Goal: Information Seeking & Learning: Learn about a topic

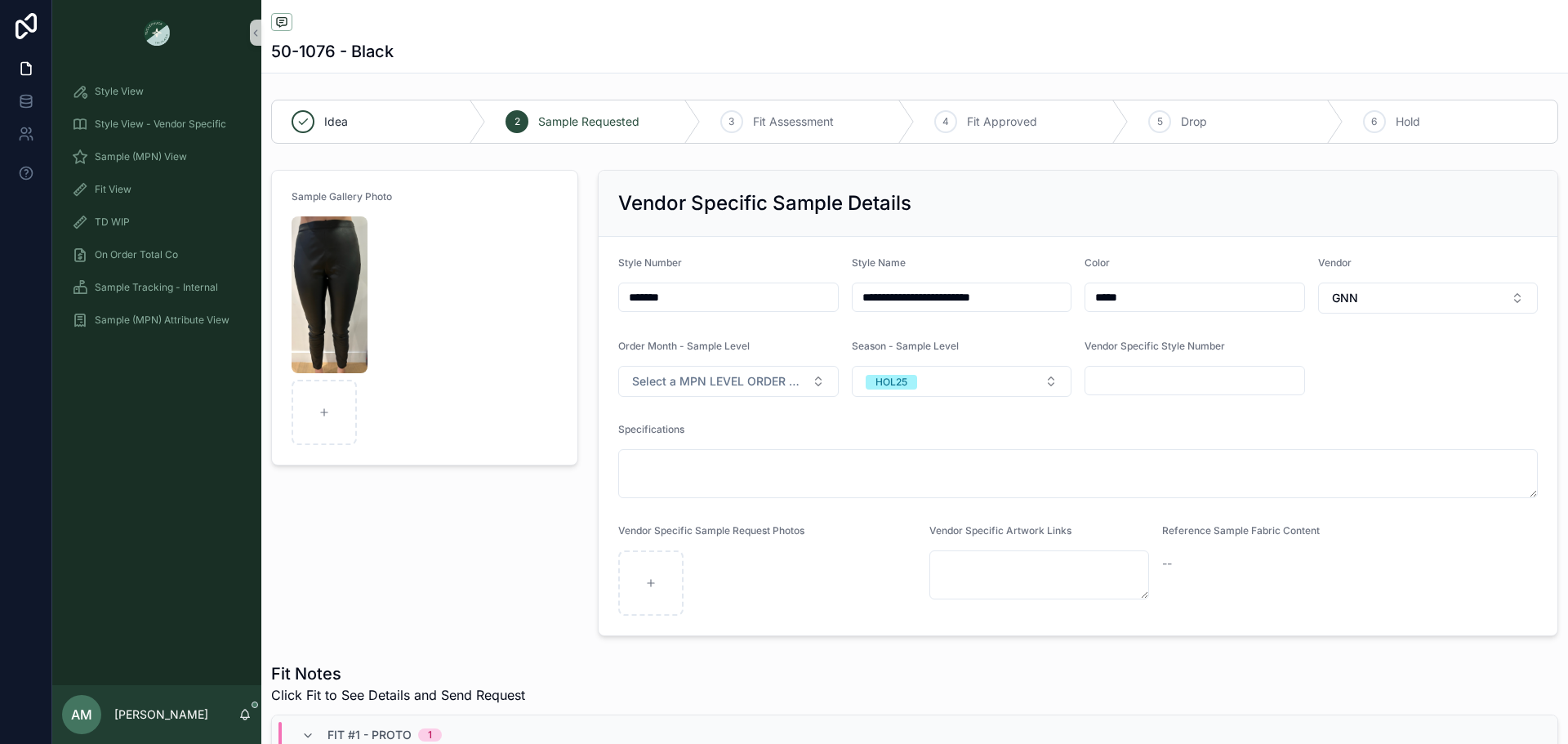
scroll to position [326, 0]
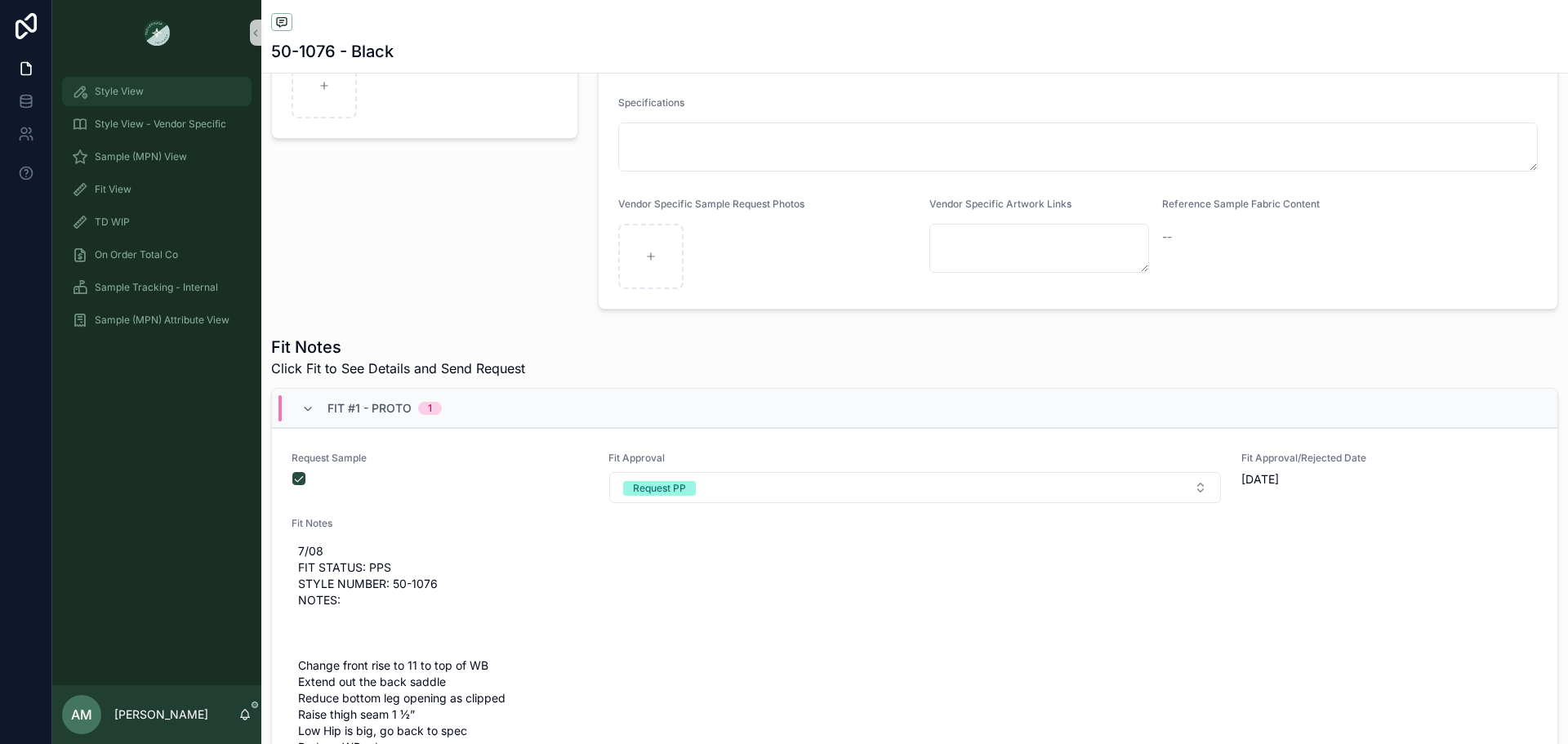
click at [129, 89] on span "Style View" at bounding box center [119, 92] width 49 height 13
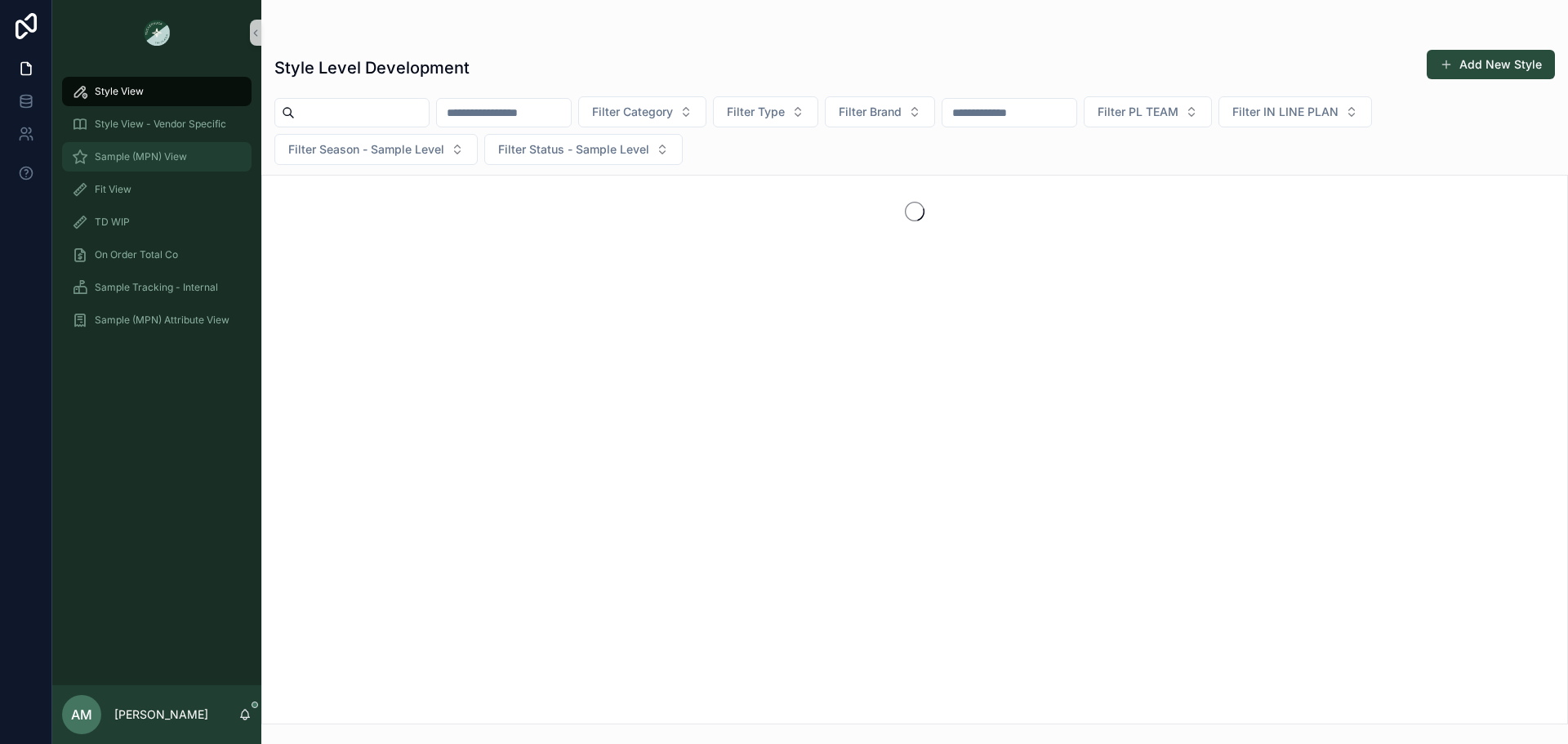
click at [177, 152] on span "Sample (MPN) View" at bounding box center [141, 157] width 92 height 13
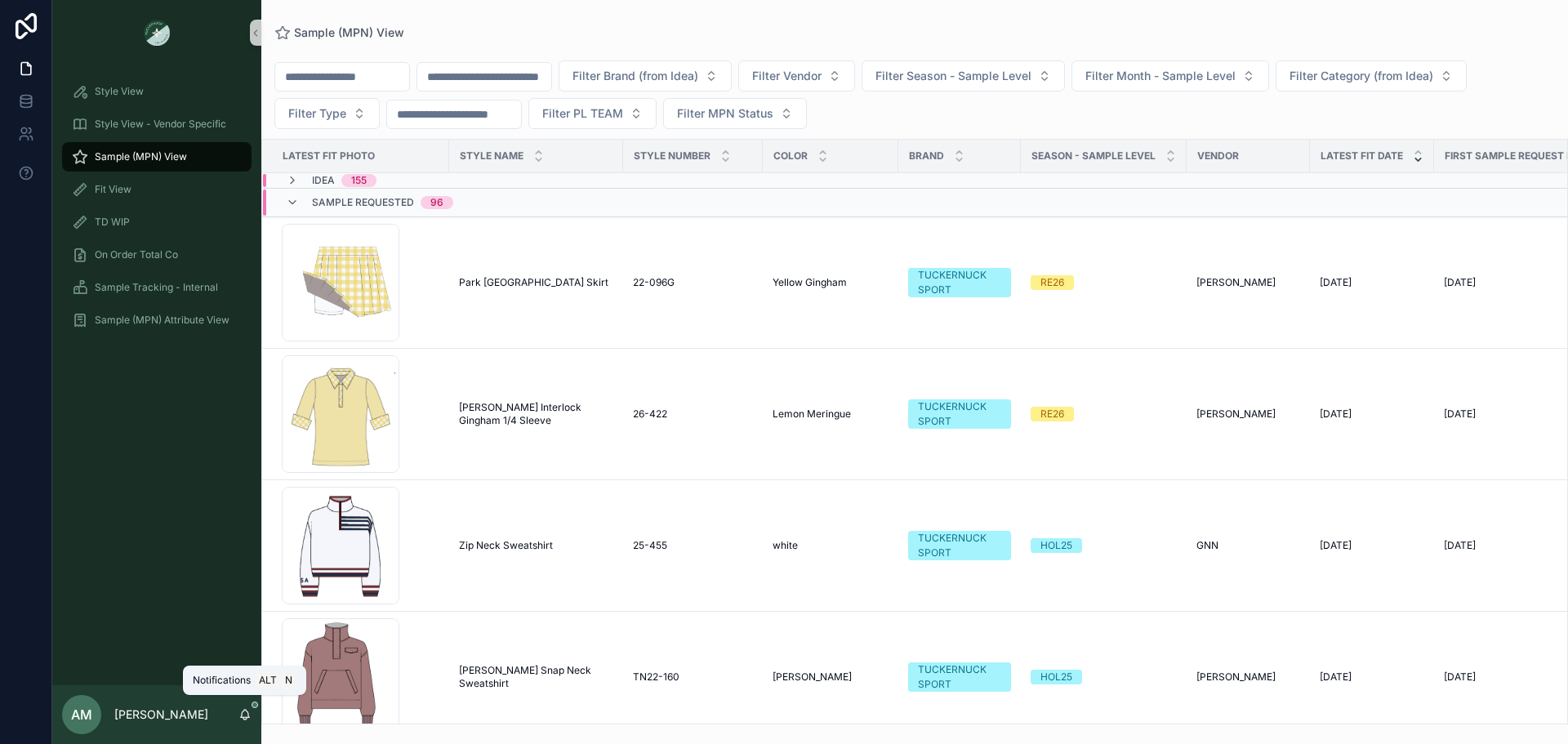
click at [239, 718] on icon "scrollable content" at bounding box center [245, 715] width 13 height 13
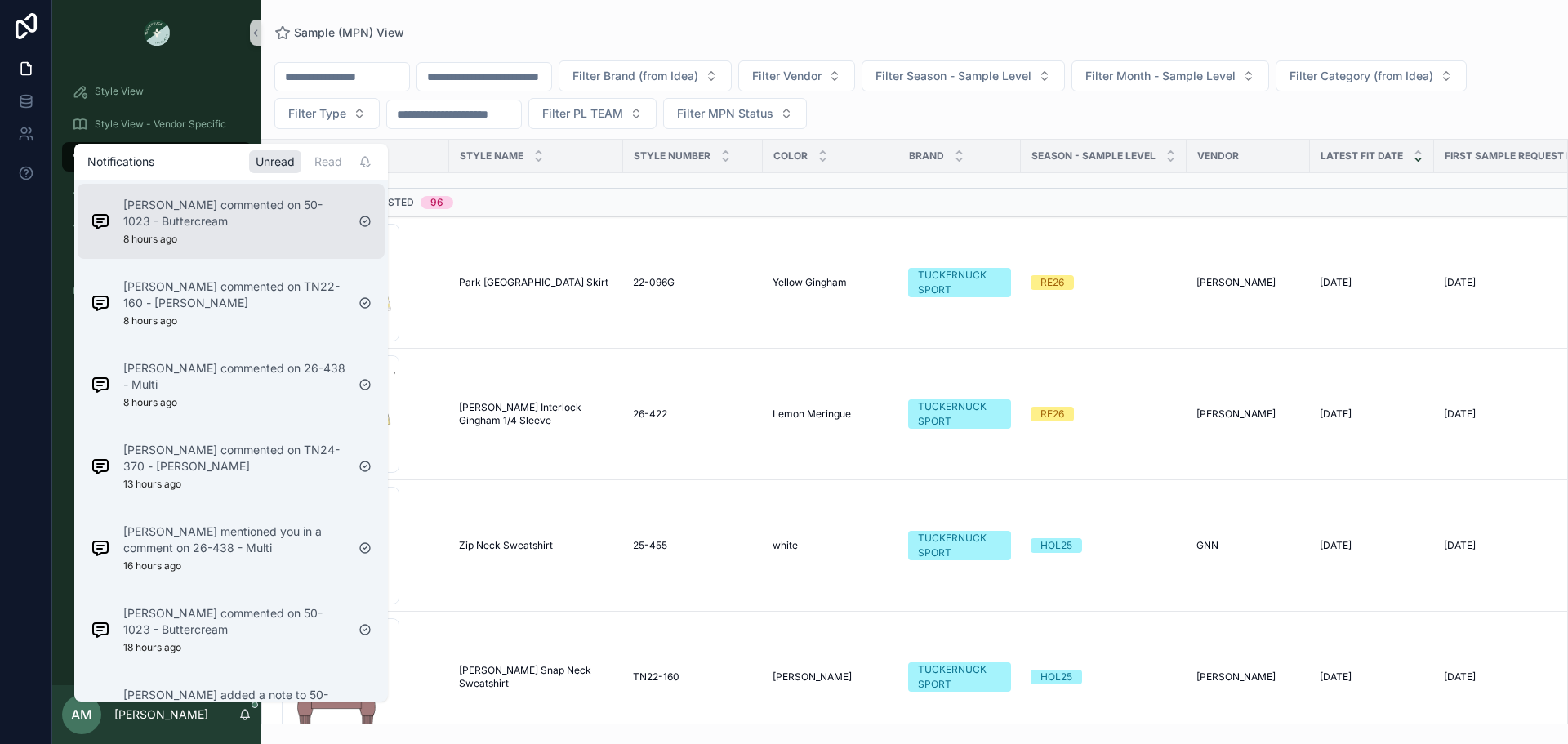
click at [229, 216] on p "[PERSON_NAME] commented on 50-1023 - Buttercream" at bounding box center [234, 212] width 222 height 32
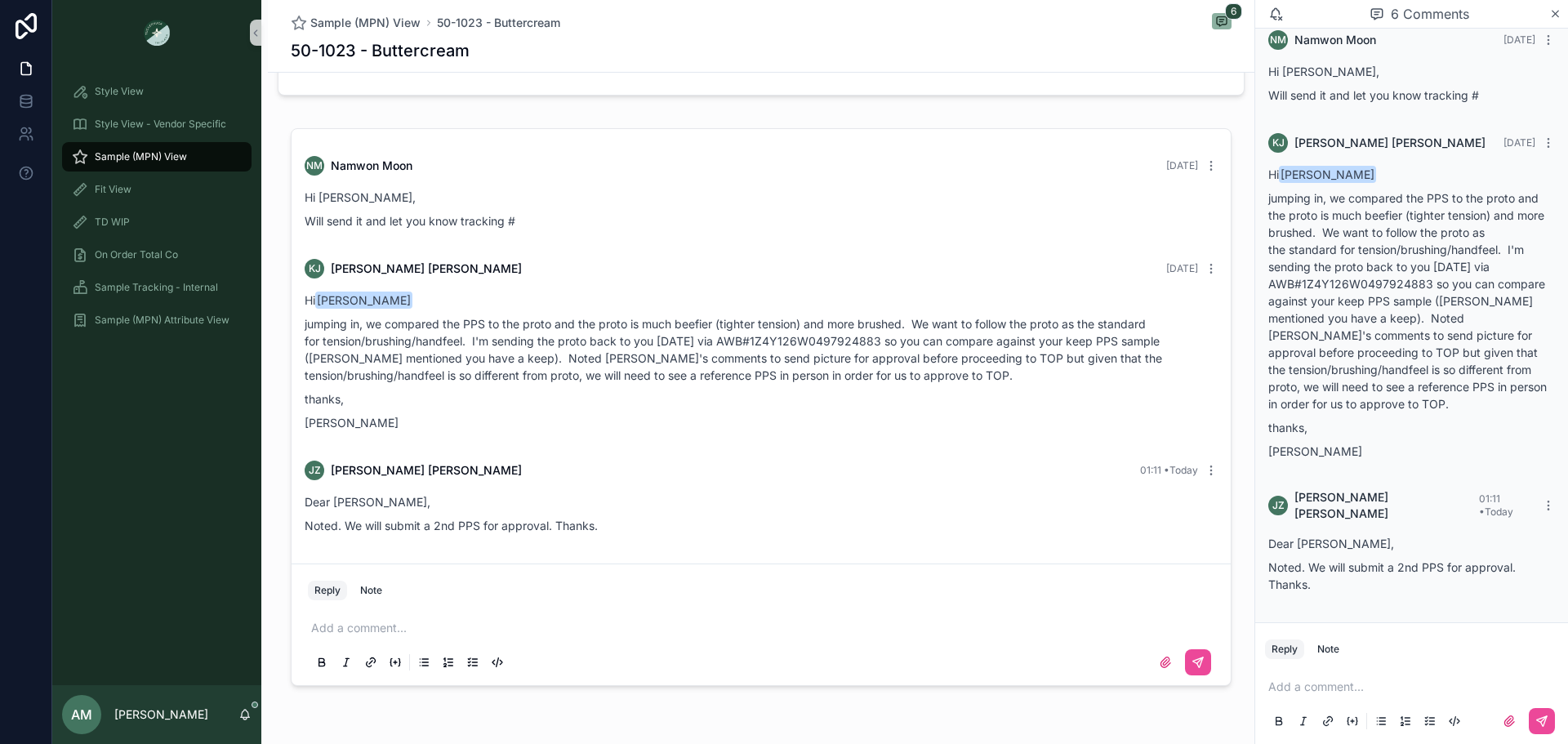
scroll to position [1528, 0]
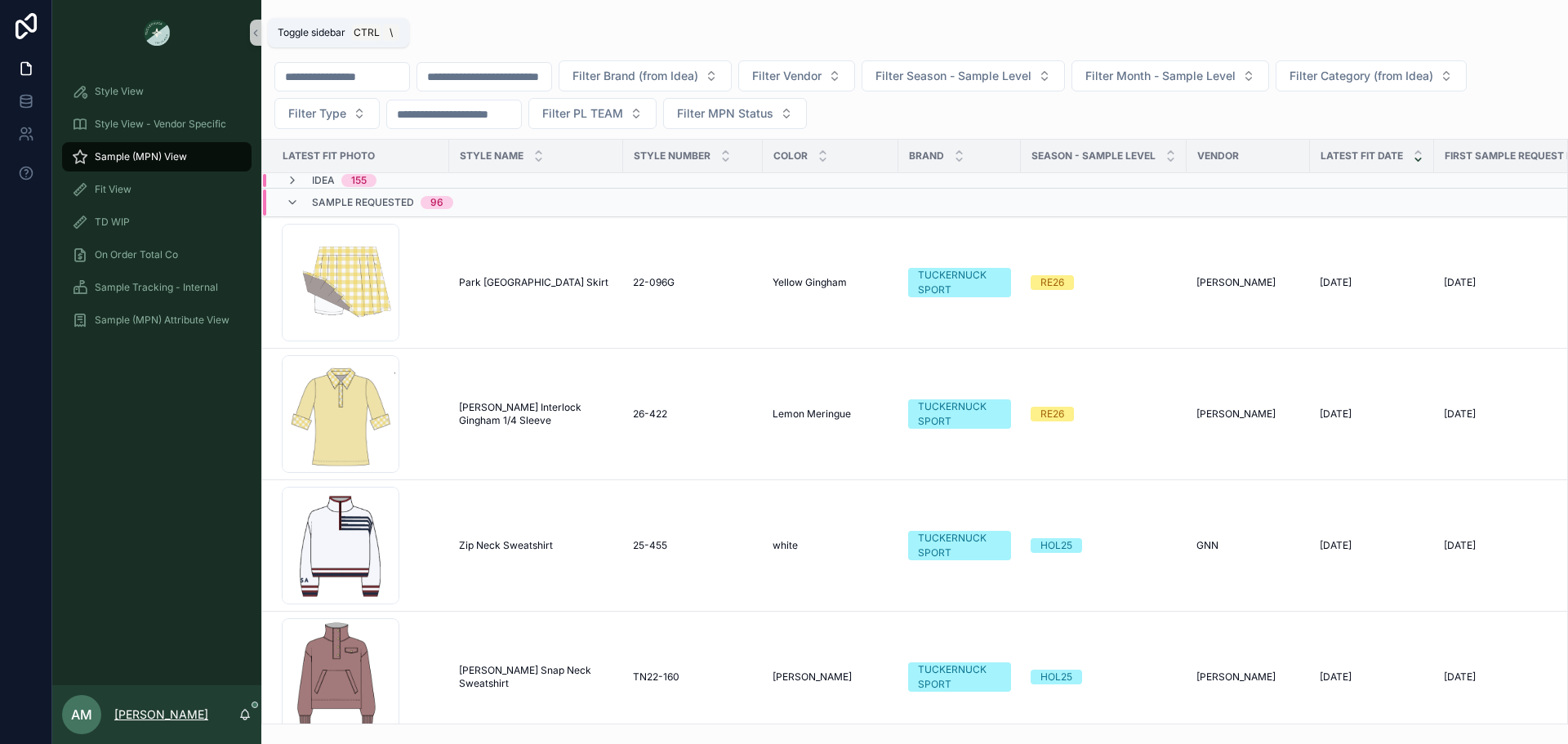
click at [192, 712] on p "[PERSON_NAME]" at bounding box center [161, 715] width 94 height 17
click at [216, 717] on div "AM [PERSON_NAME]" at bounding box center [156, 714] width 209 height 59
click at [247, 704] on div "AM [PERSON_NAME]" at bounding box center [156, 714] width 209 height 59
click at [247, 713] on icon "scrollable content" at bounding box center [245, 715] width 13 height 13
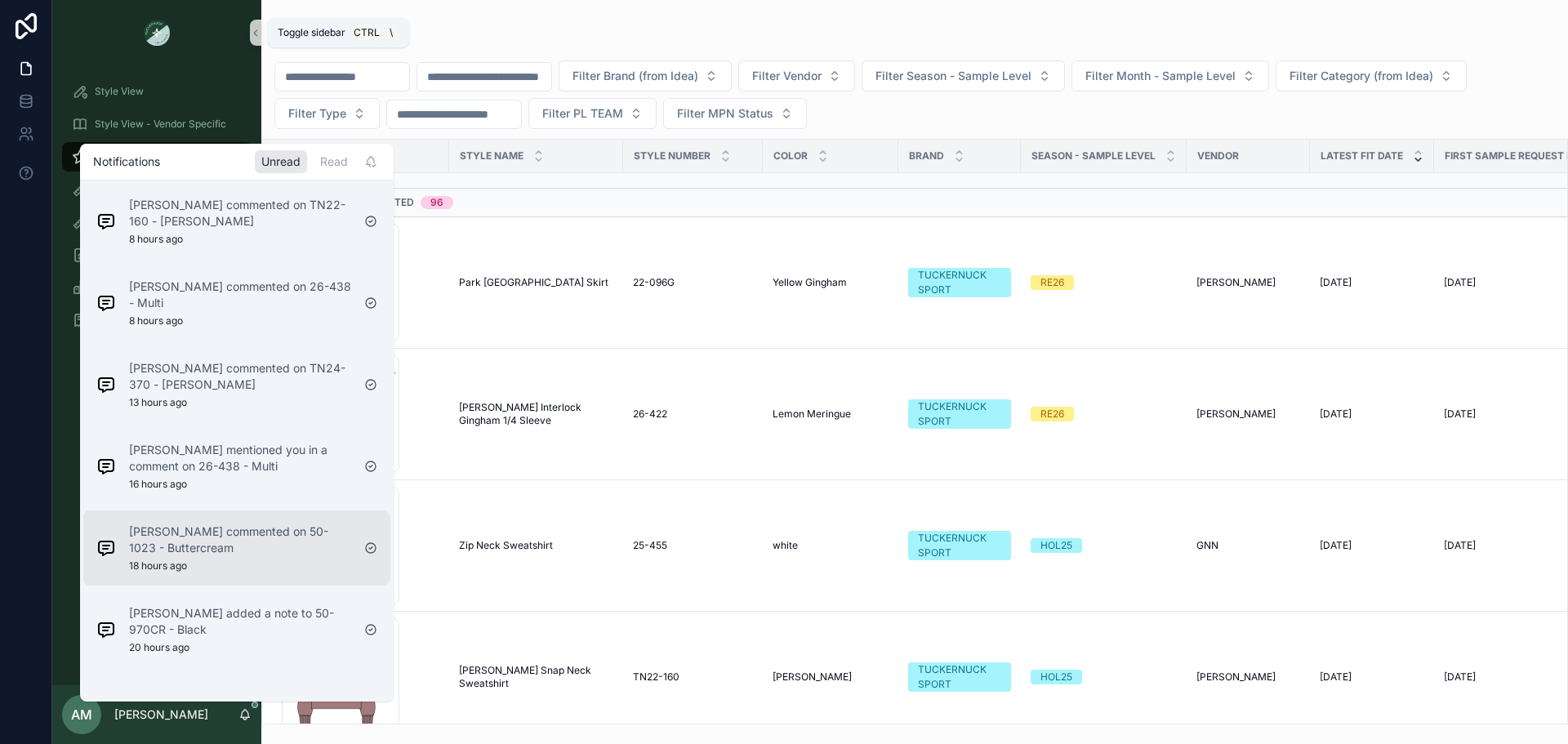
click at [242, 538] on p "[PERSON_NAME] commented on 50-1023 - Buttercream" at bounding box center [240, 539] width 222 height 32
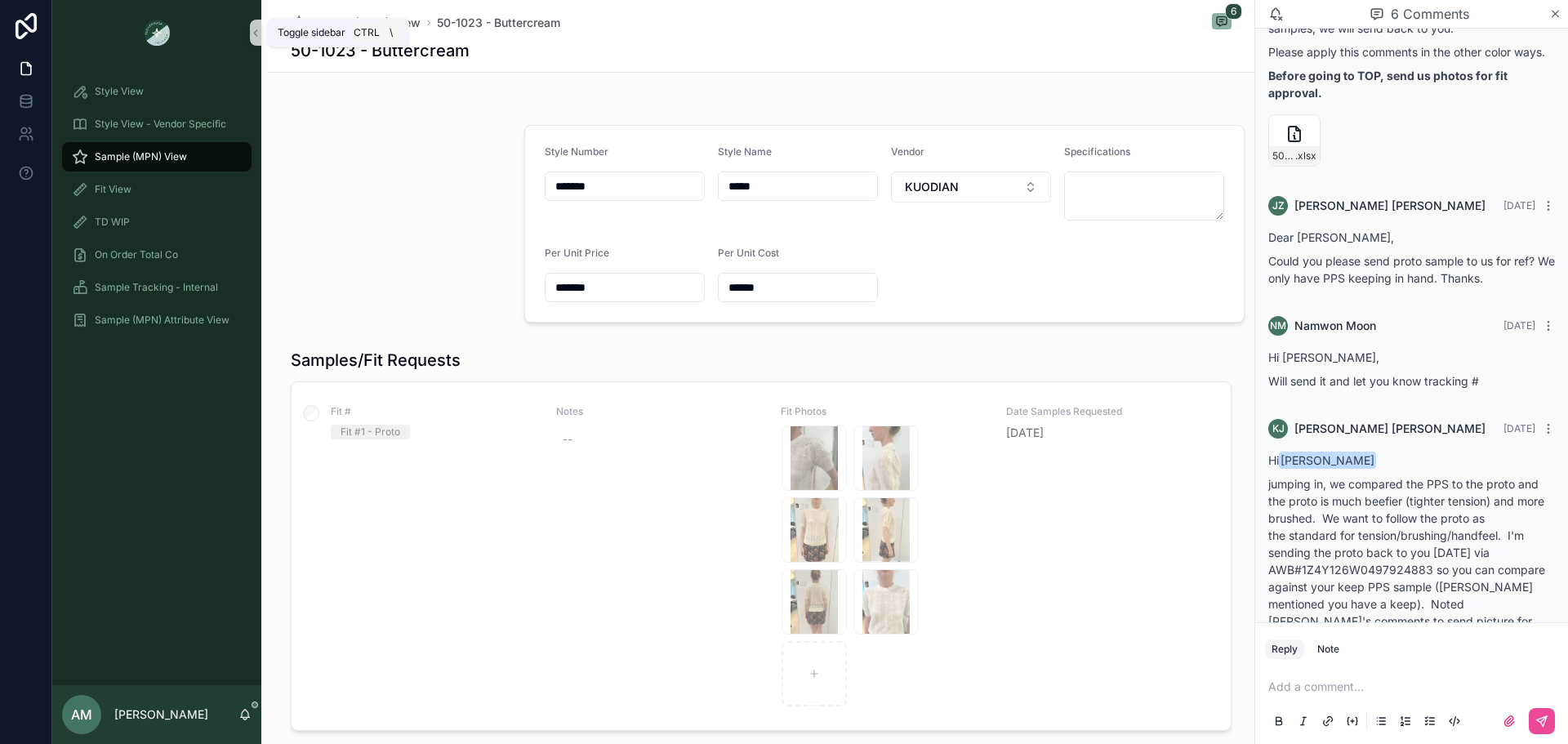
scroll to position [617, 0]
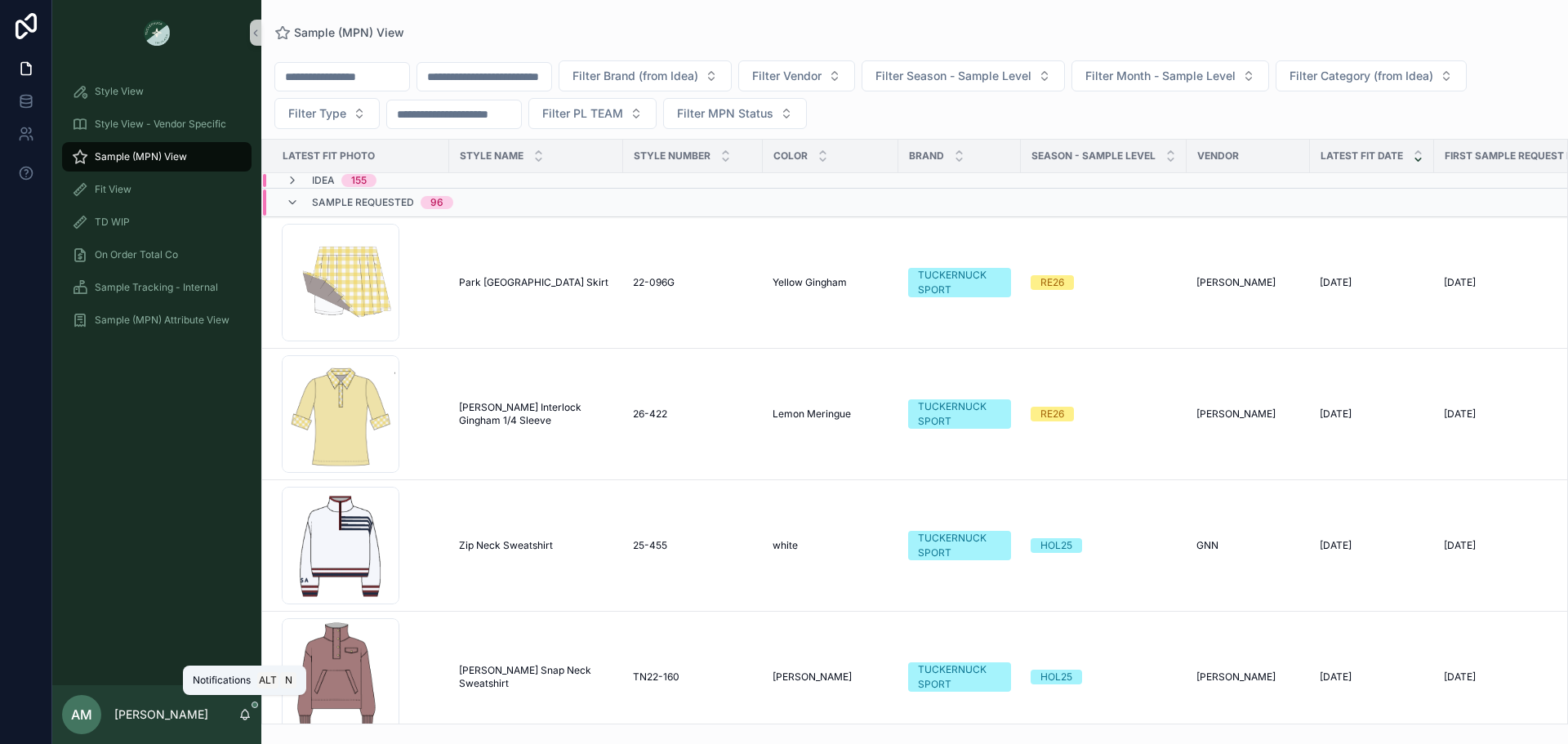
click at [243, 715] on icon "scrollable content" at bounding box center [245, 715] width 13 height 13
click at [347, 77] on input "scrollable content" at bounding box center [342, 76] width 134 height 22
click at [508, 80] on input "scrollable content" at bounding box center [484, 76] width 134 height 22
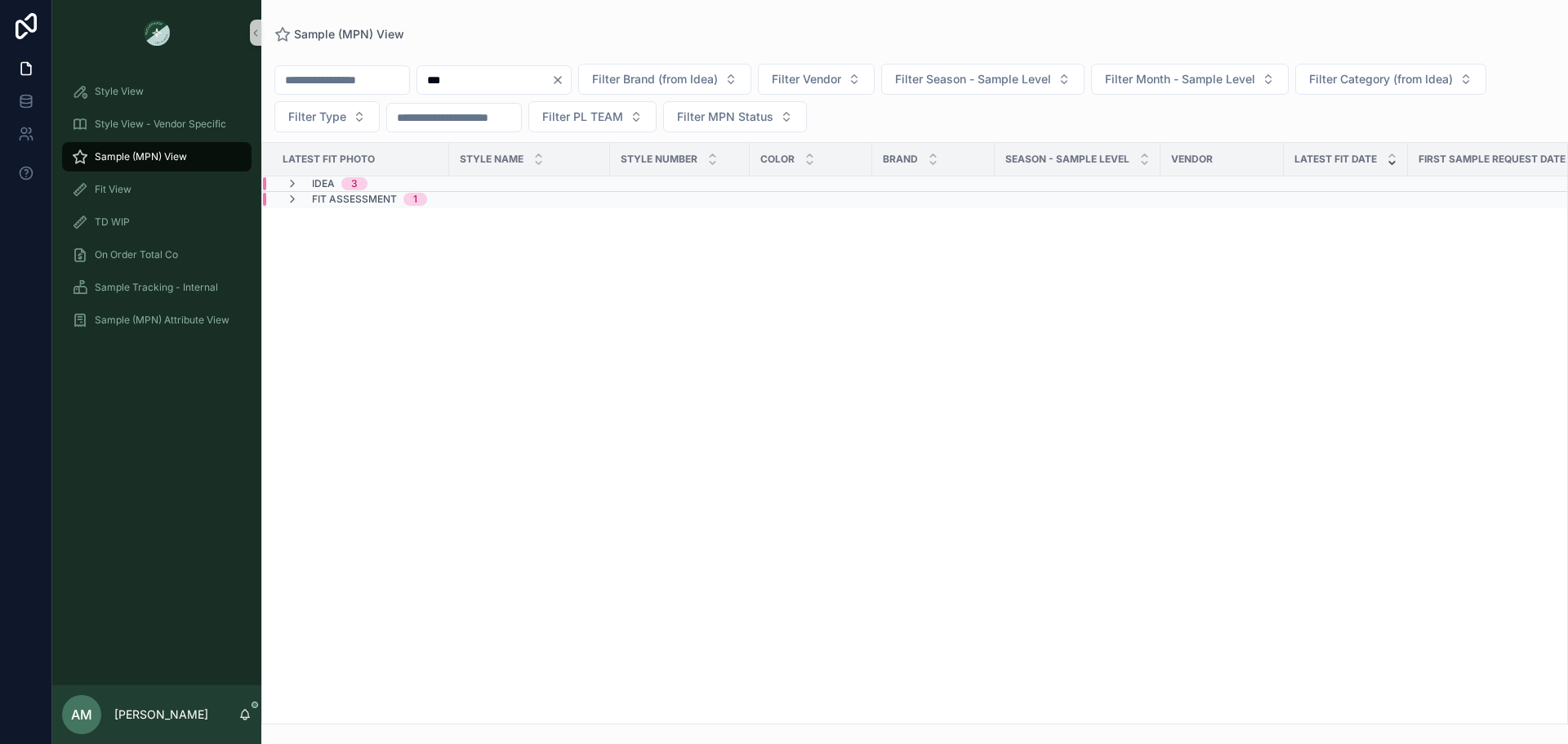
type input "***"
click at [493, 193] on div "Fit Assessment 1" at bounding box center [506, 200] width 486 height 13
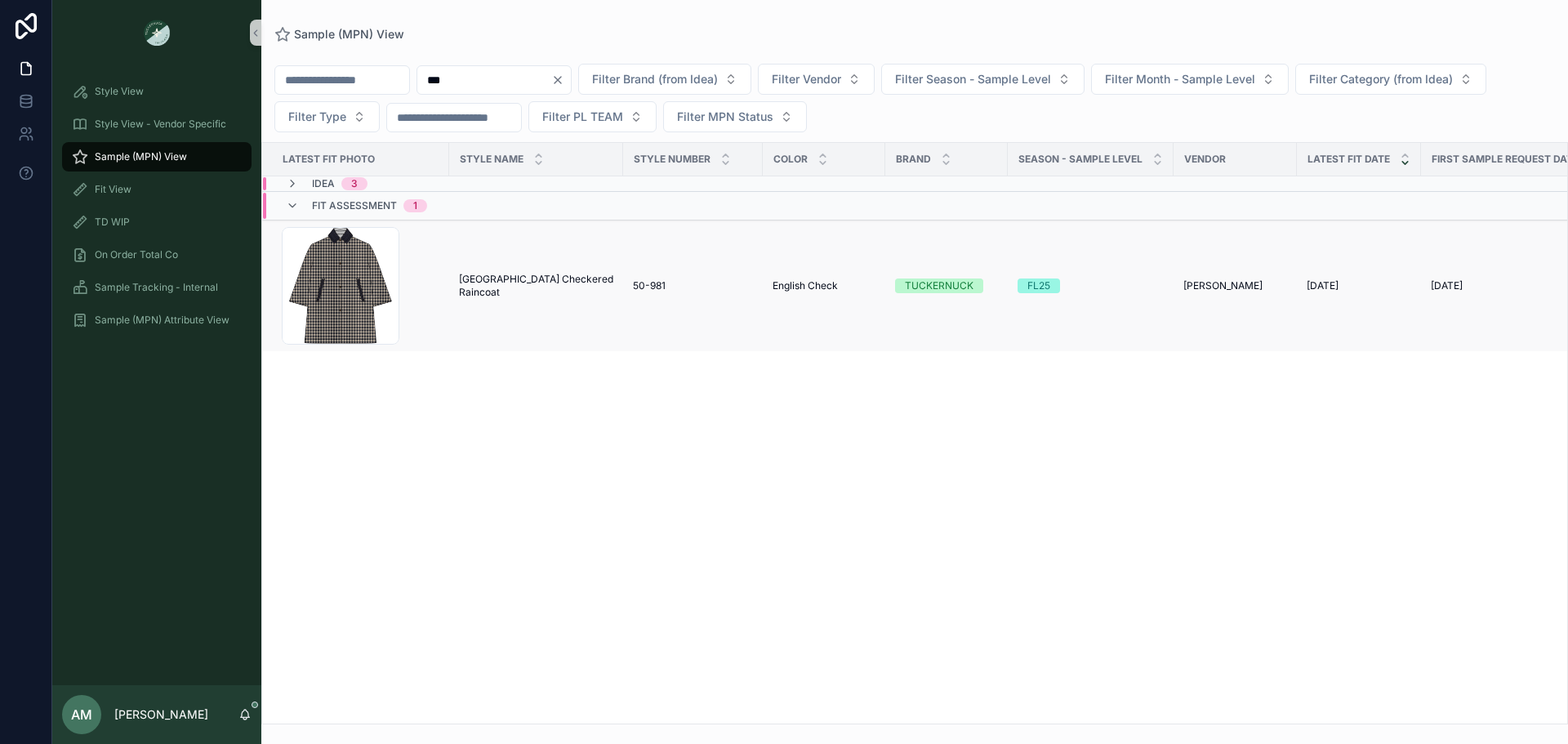
click at [500, 282] on span "[GEOGRAPHIC_DATA] Checkered Raincoat" at bounding box center [535, 285] width 154 height 26
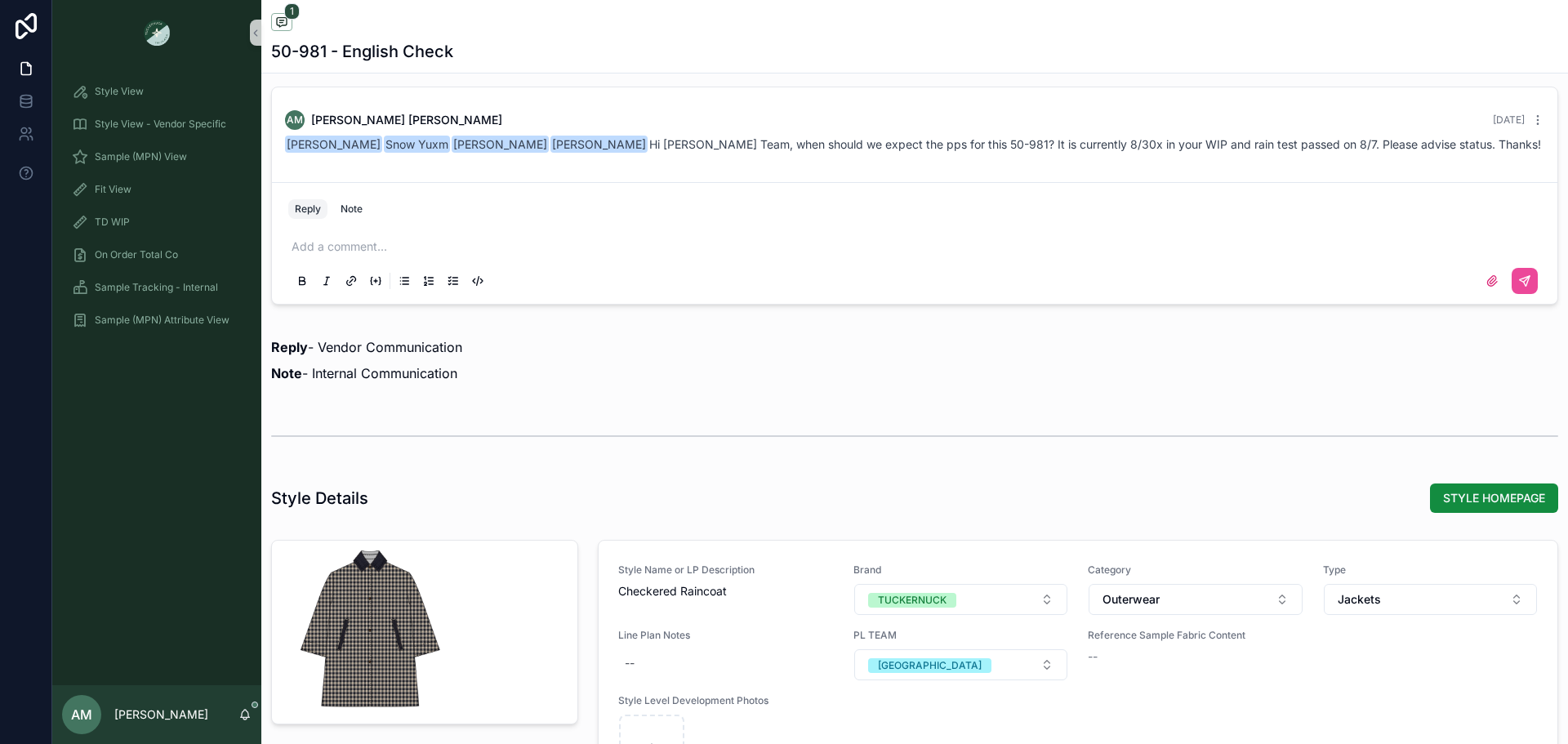
scroll to position [1225, 0]
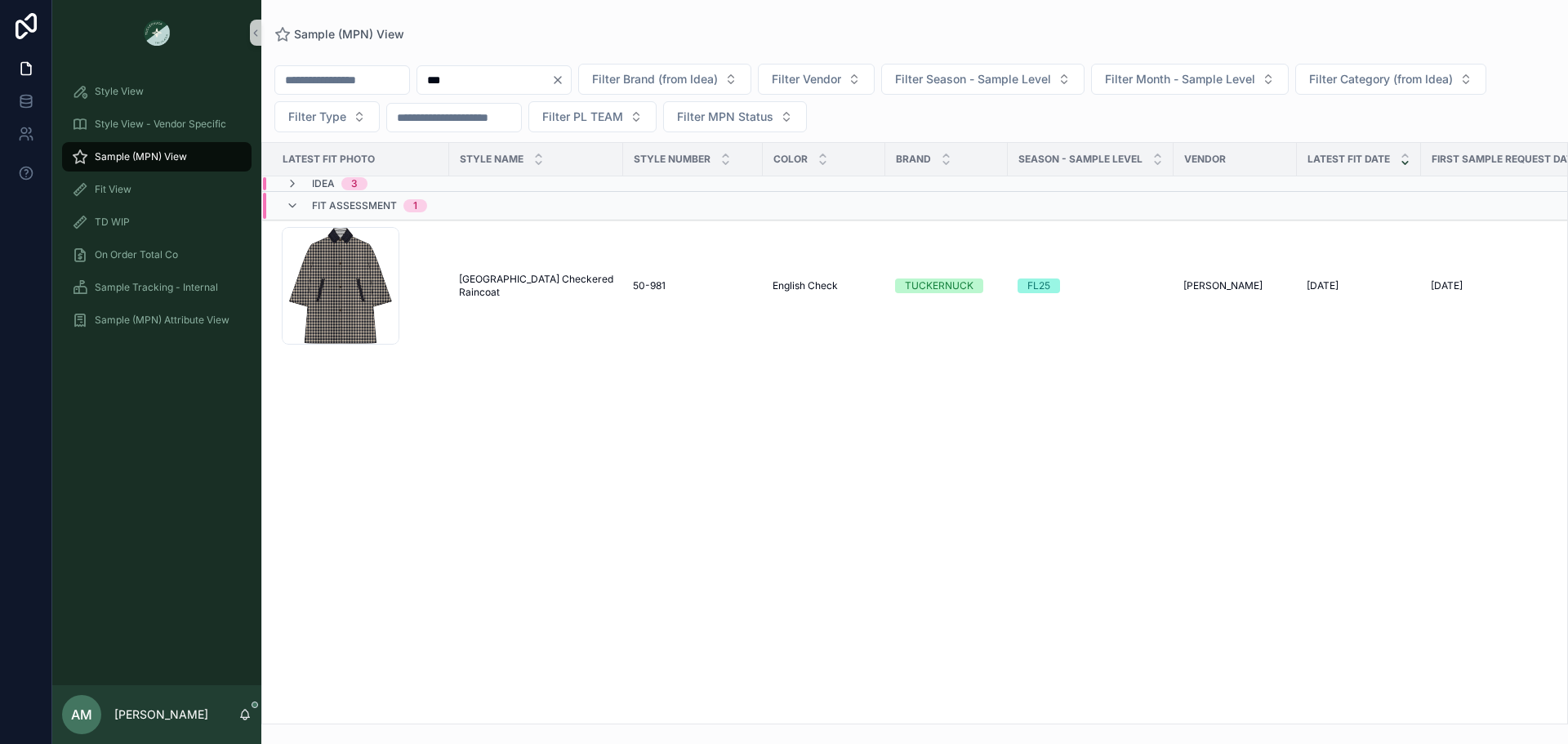
click at [509, 78] on input "***" at bounding box center [484, 79] width 134 height 22
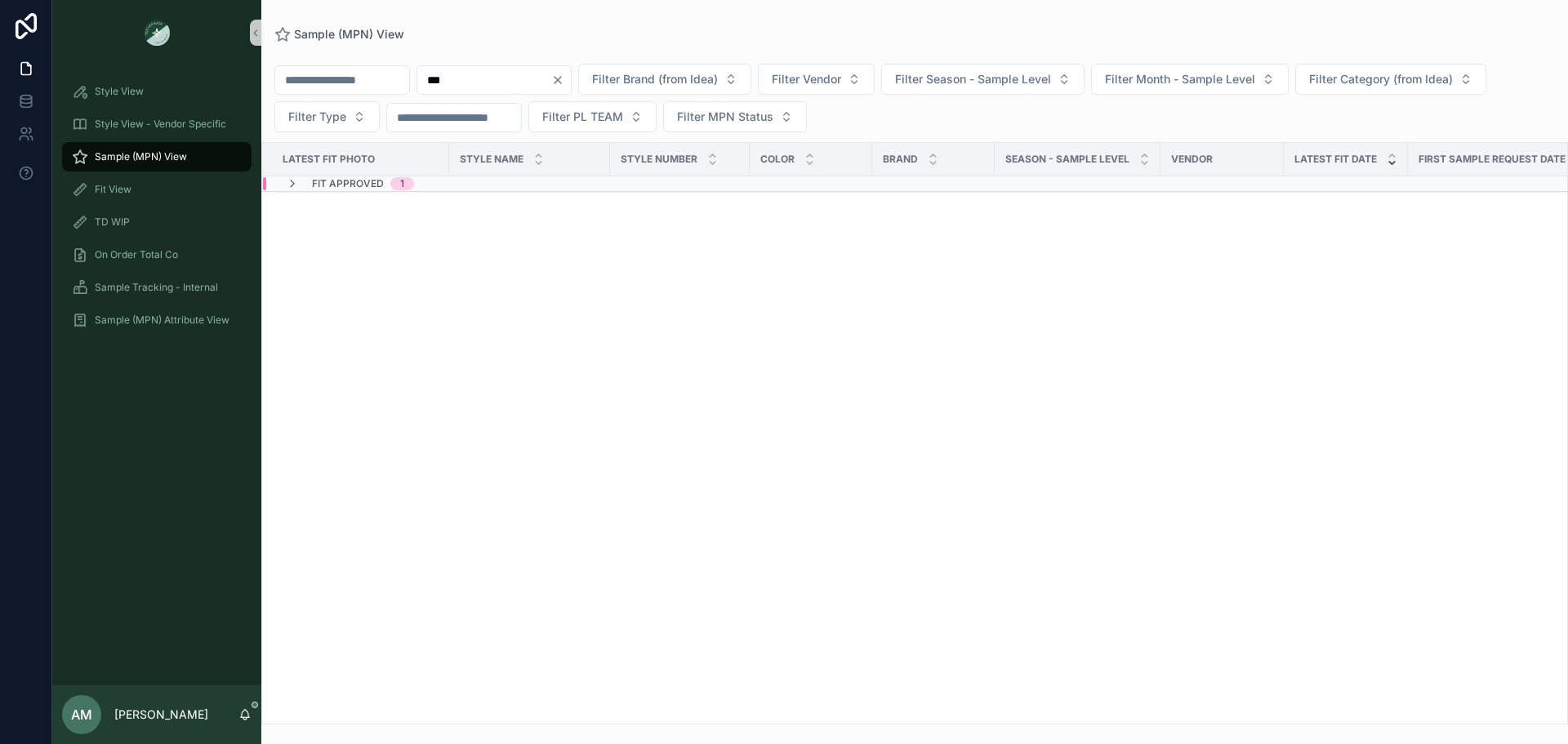
type input "***"
click at [457, 178] on div "Fit Approved 1" at bounding box center [506, 184] width 486 height 13
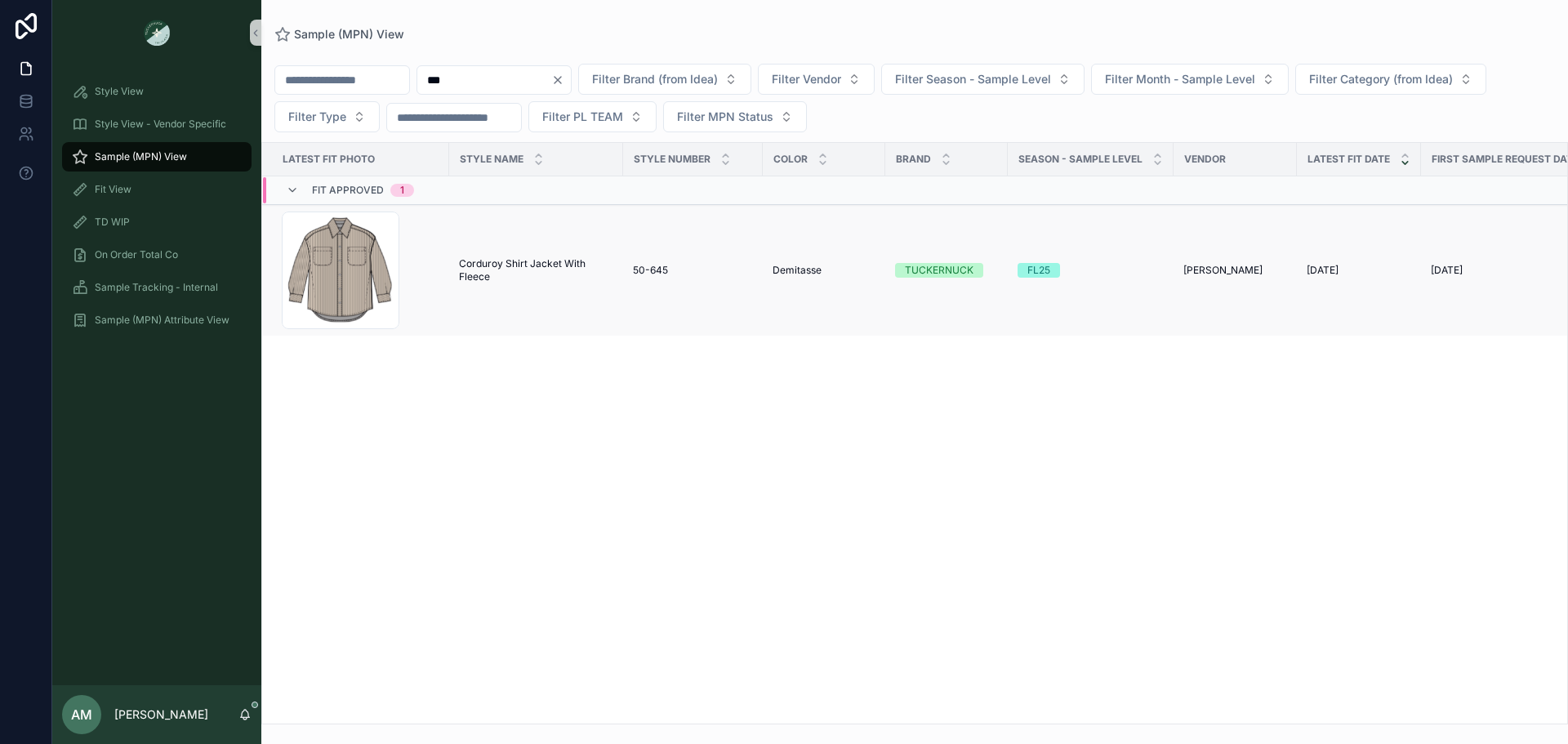
click at [523, 273] on span "Corduroy Shirt Jacket With Fleece" at bounding box center [535, 270] width 154 height 26
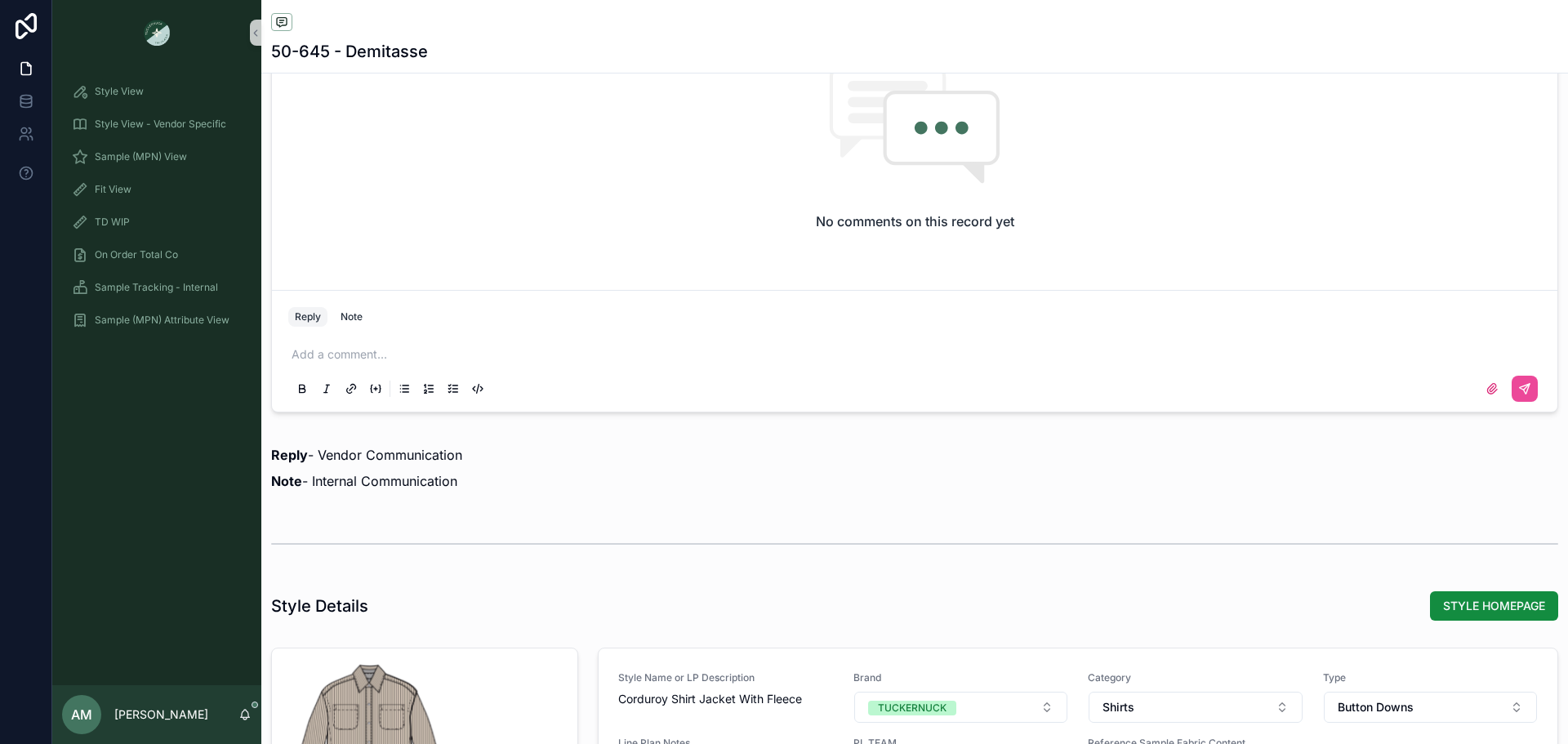
scroll to position [1307, 0]
click at [353, 307] on div "Note" at bounding box center [351, 314] width 22 height 13
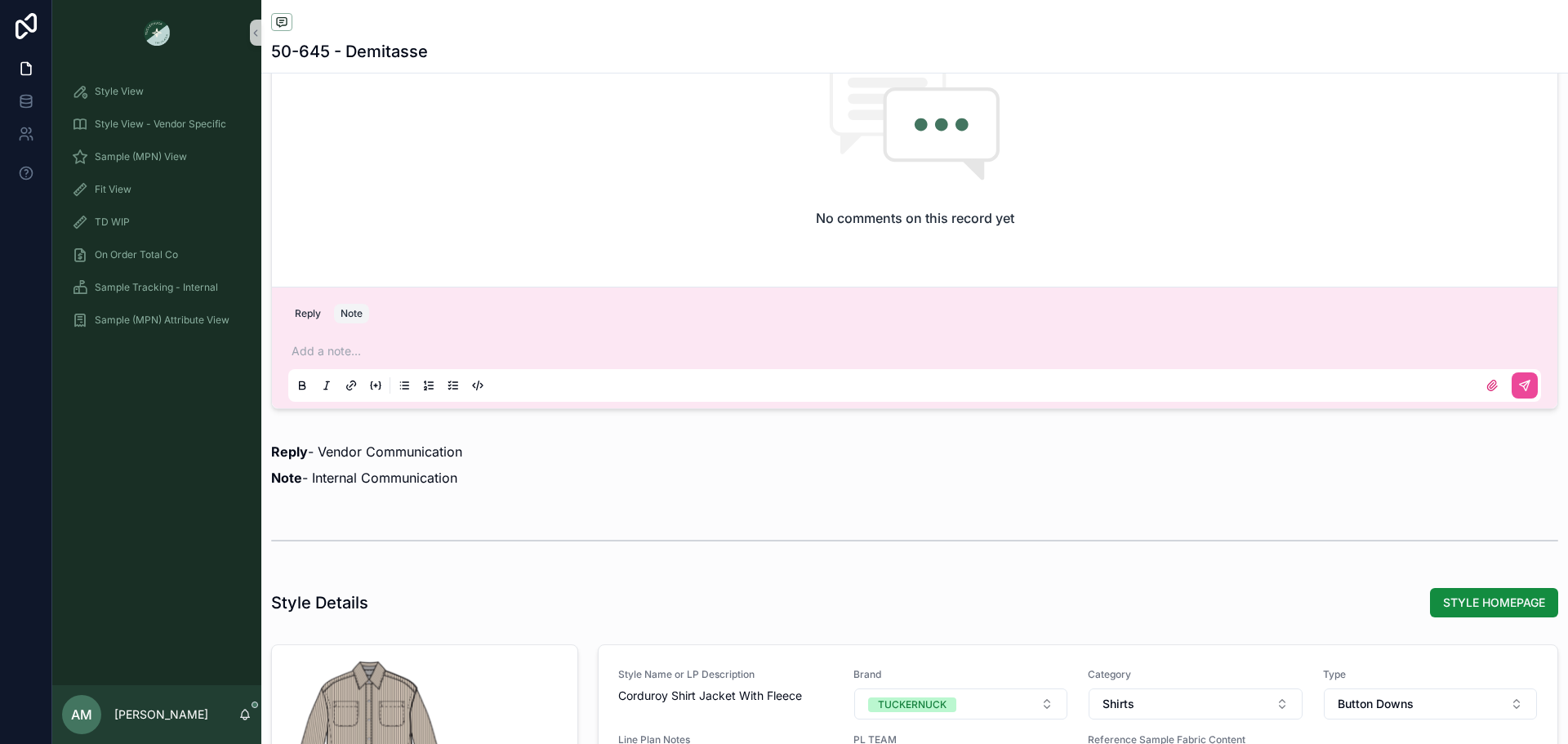
click at [361, 347] on p "scrollable content" at bounding box center [917, 351] width 1253 height 17
click at [372, 316] on span "[EMAIL_ADDRESS][DOMAIN_NAME]" at bounding box center [419, 324] width 196 height 17
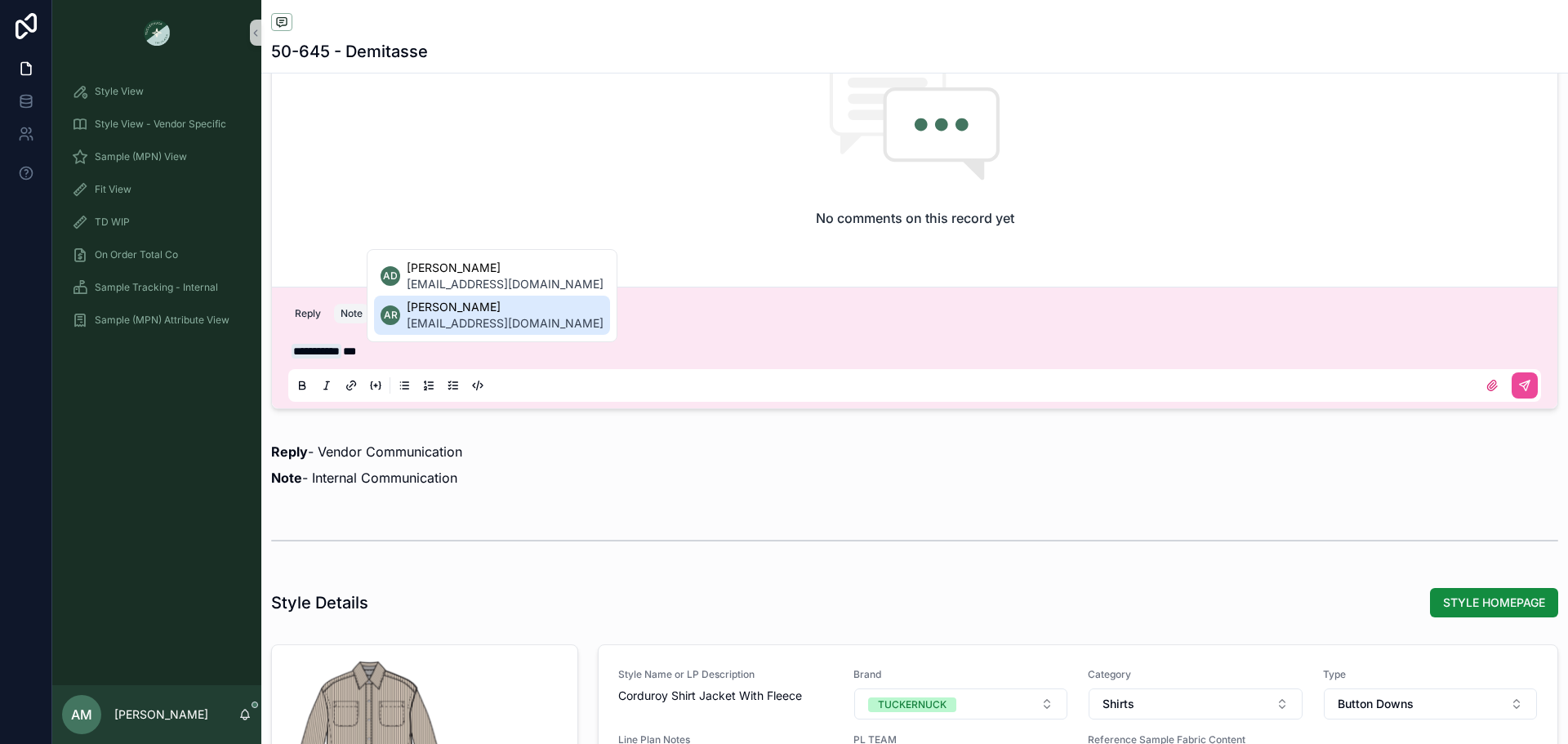
click at [435, 324] on span "[EMAIL_ADDRESS][DOMAIN_NAME]" at bounding box center [505, 324] width 196 height 17
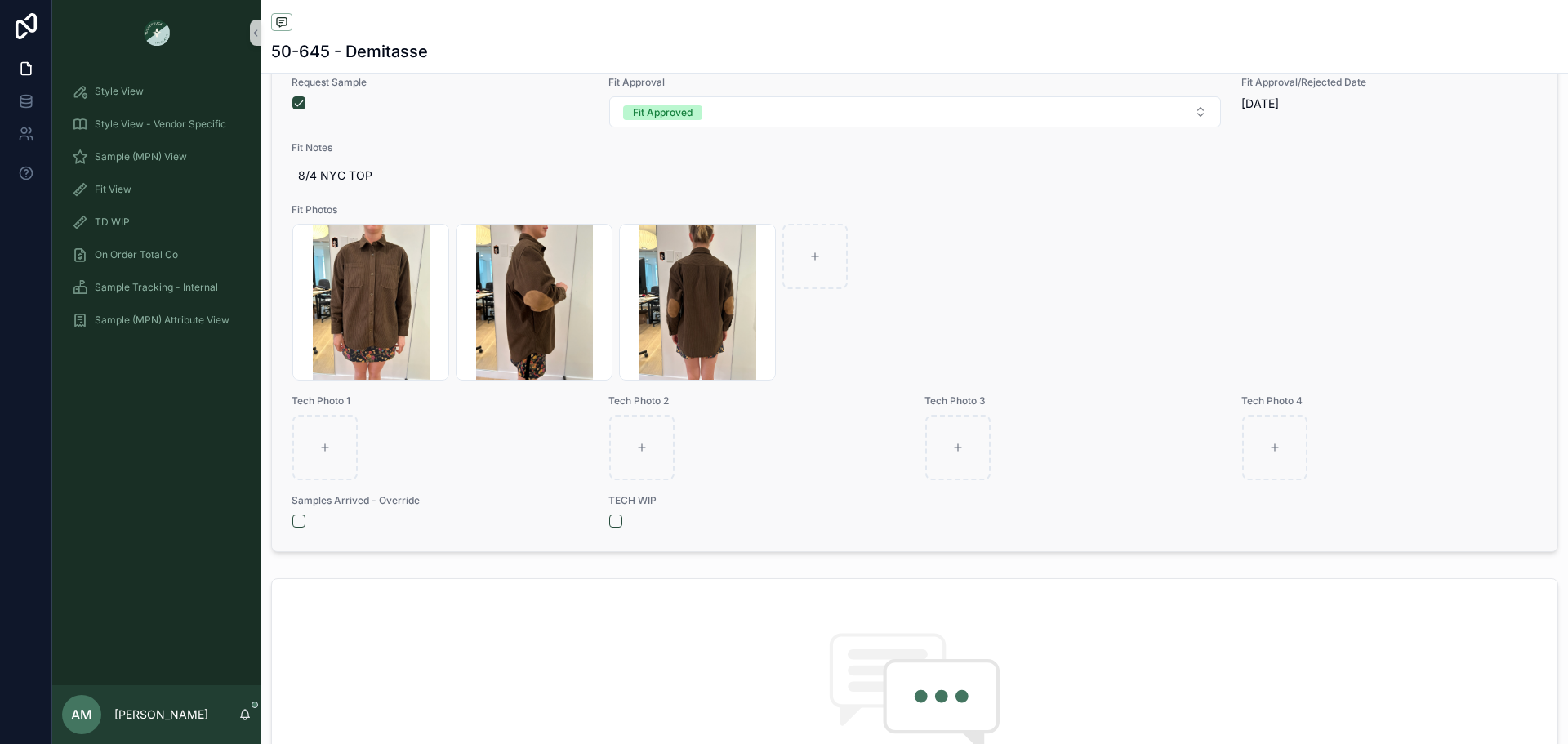
scroll to position [1061, 0]
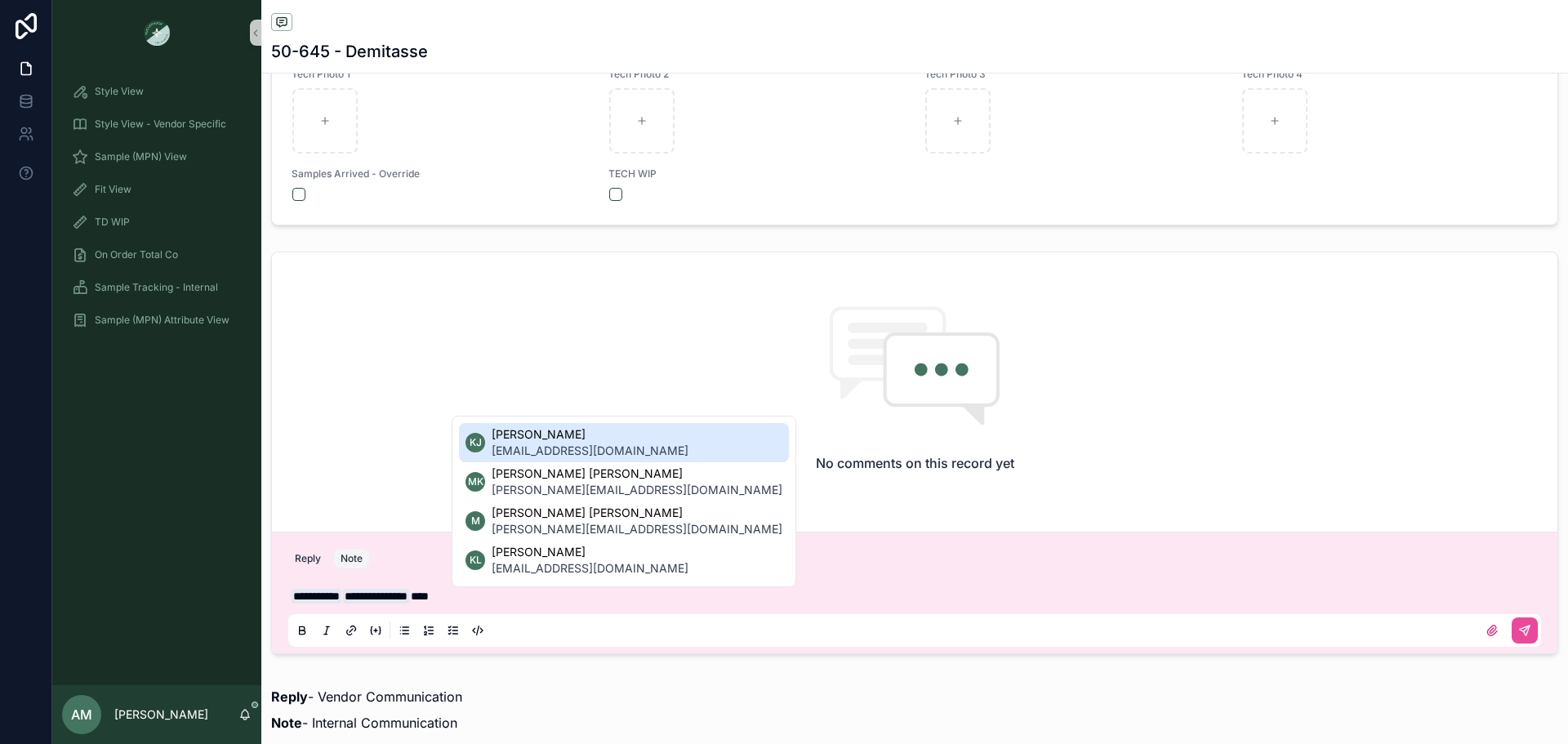
click at [580, 444] on span "[EMAIL_ADDRESS][DOMAIN_NAME]" at bounding box center [590, 451] width 196 height 17
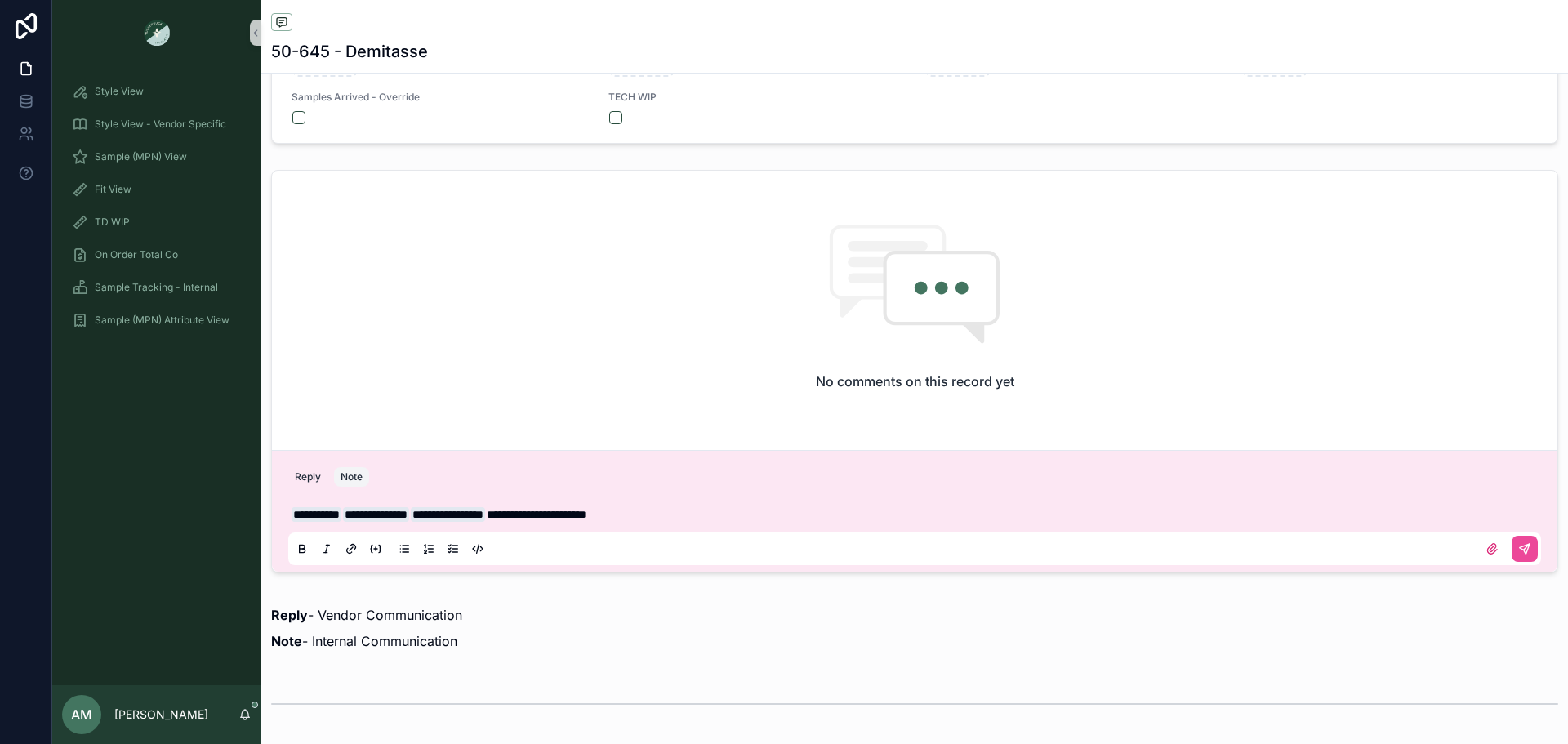
scroll to position [1470, 0]
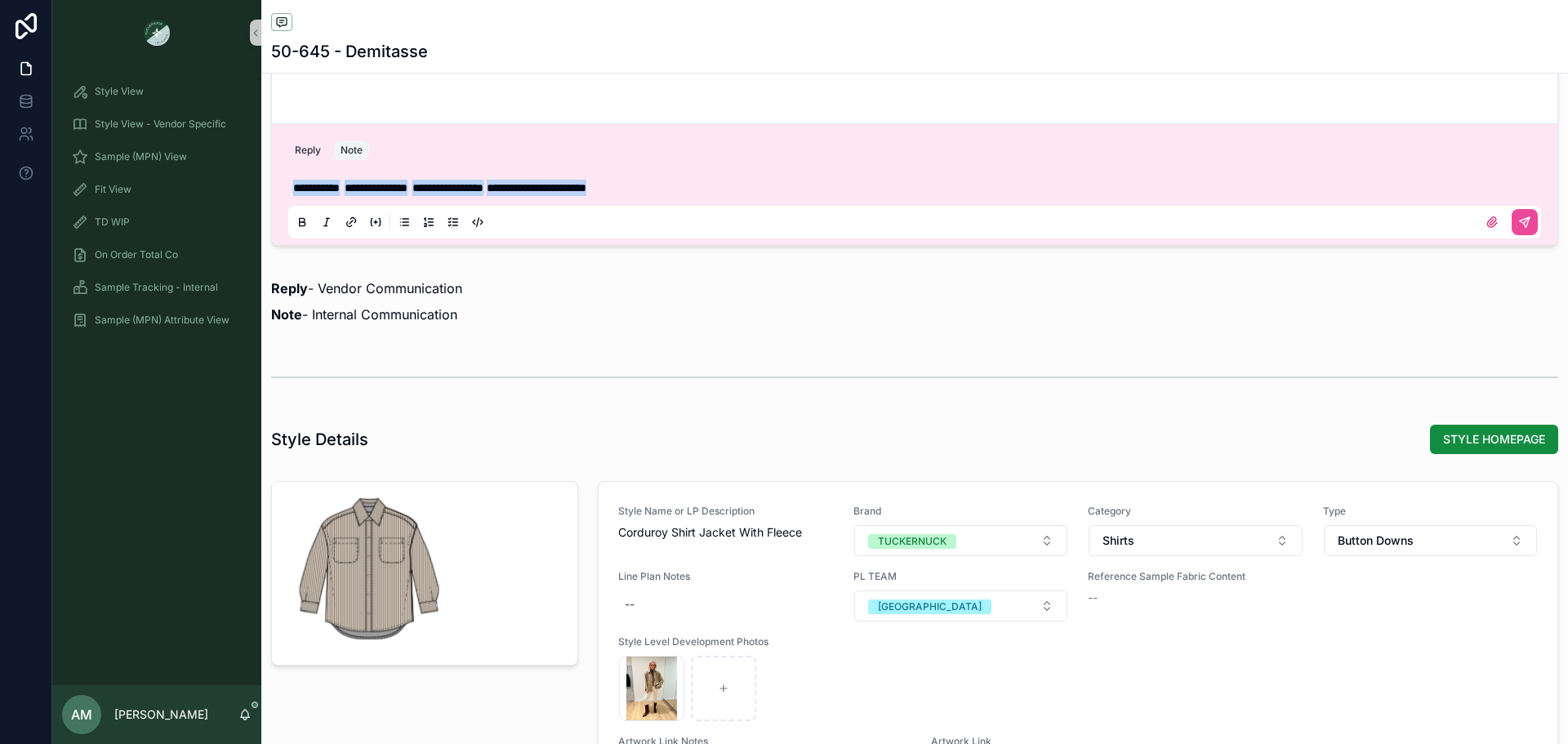
drag, startPoint x: 707, startPoint y: 193, endPoint x: 276, endPoint y: 202, distance: 431.1
click at [276, 202] on div "**********" at bounding box center [915, 184] width 1285 height 122
click at [558, 309] on p "Note - Internal Communication" at bounding box center [915, 315] width 1287 height 20
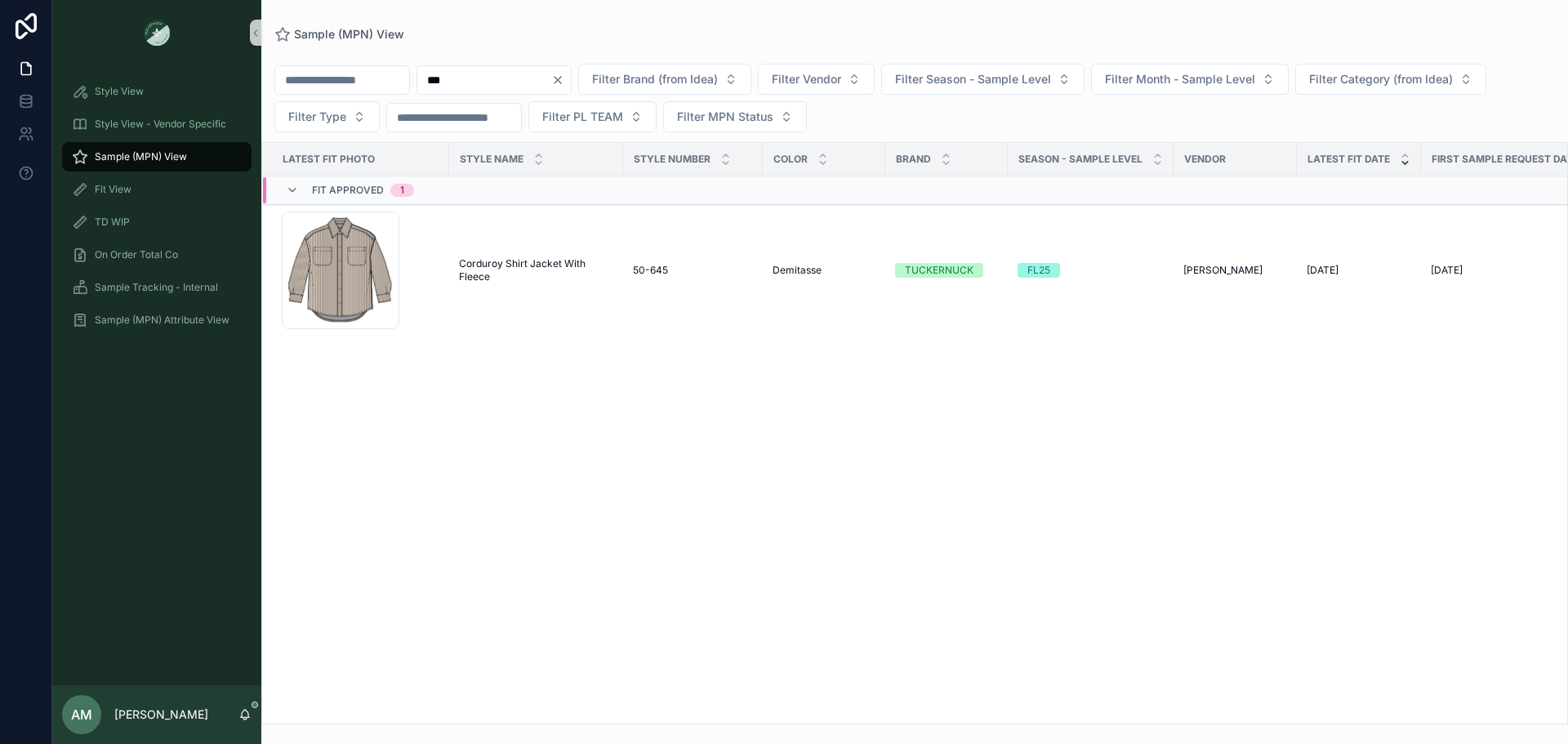
click at [527, 67] on div "***" at bounding box center [494, 79] width 155 height 29
click at [517, 82] on input "***" at bounding box center [484, 79] width 134 height 22
type input "****"
